Goal: Task Accomplishment & Management: Manage account settings

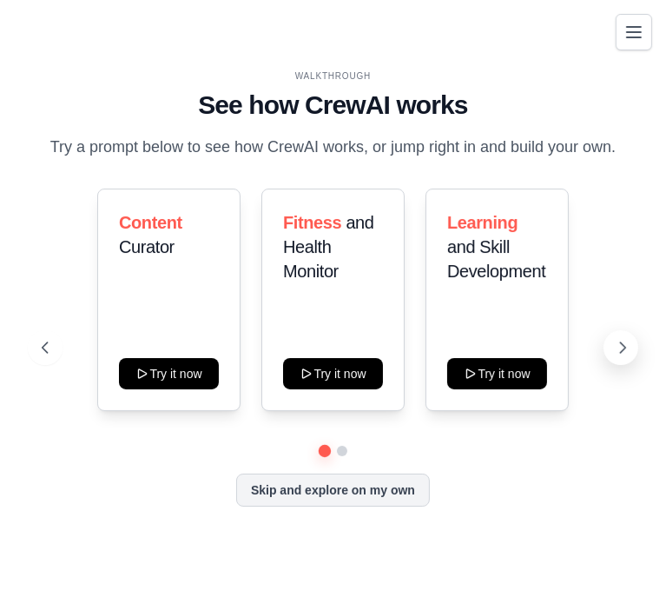
click at [620, 347] on icon at bounding box center [622, 347] width 17 height 17
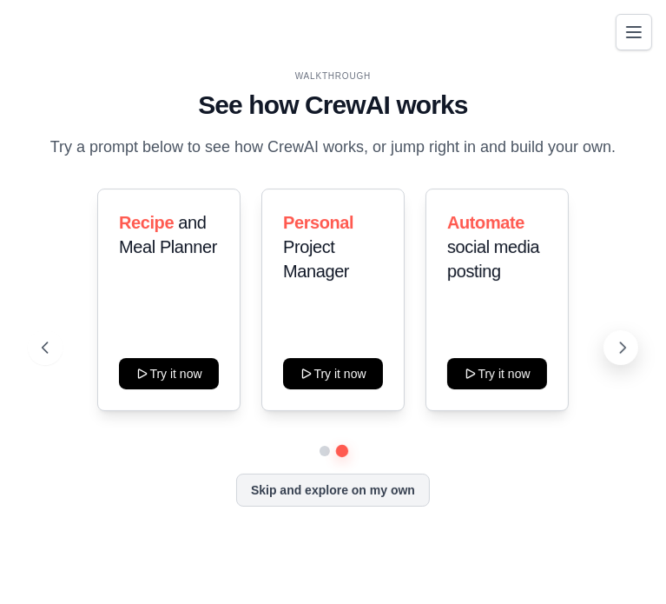
click at [620, 347] on icon at bounding box center [622, 347] width 17 height 17
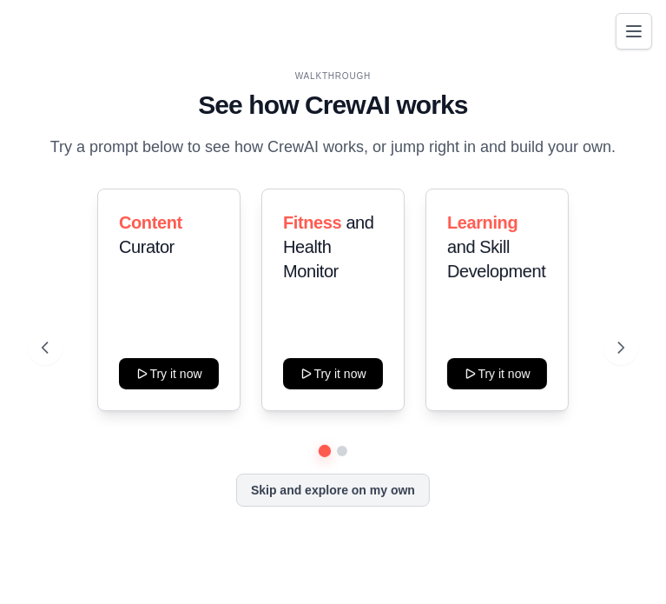
click at [626, 43] on button "Toggle navigation" at bounding box center [634, 31] width 36 height 36
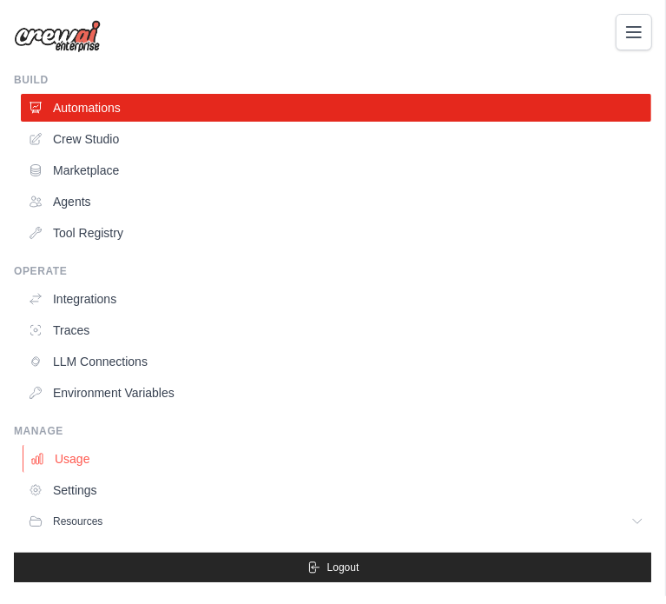
click at [91, 449] on link "Usage" at bounding box center [338, 459] width 631 height 28
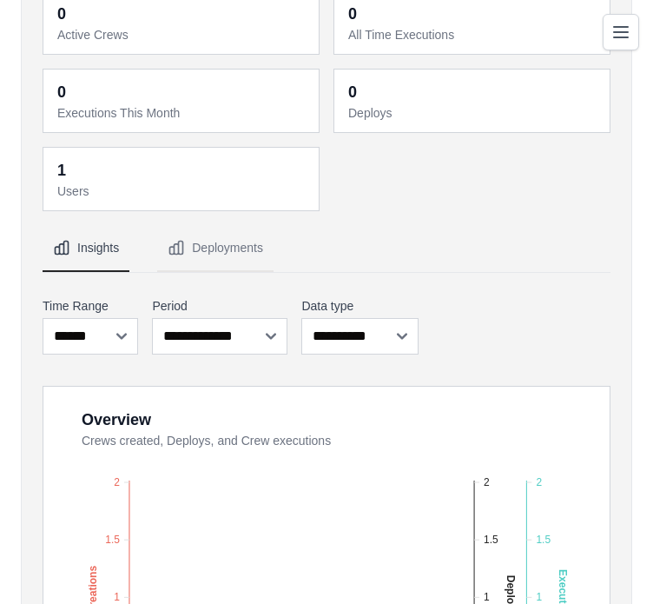
scroll to position [104, 0]
